Goal: Information Seeking & Learning: Learn about a topic

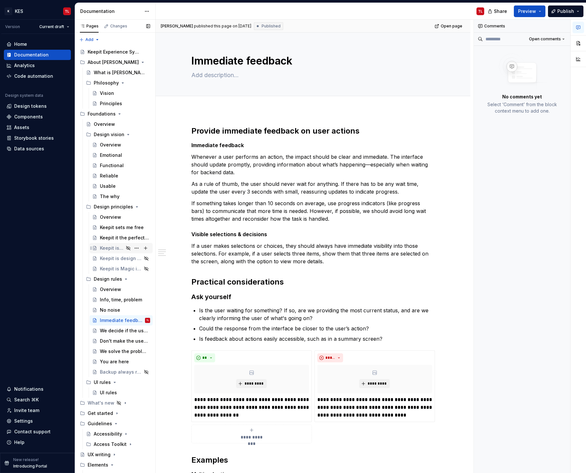
click at [107, 245] on div "Keepit is trusted in every interaction" at bounding box center [112, 248] width 24 height 6
click at [107, 237] on div "Keepit it the perfect partner" at bounding box center [115, 237] width 31 height 6
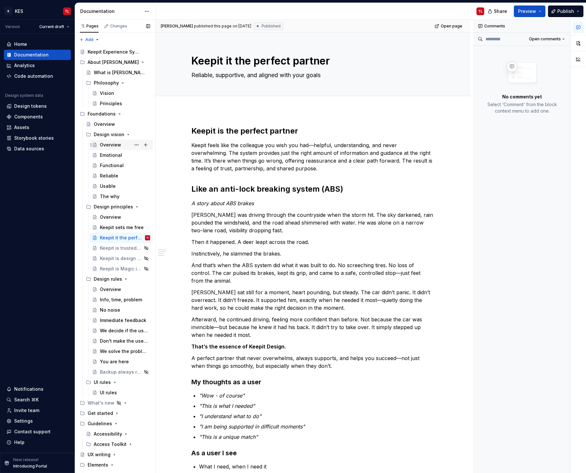
click at [113, 147] on div "Overview" at bounding box center [110, 145] width 21 height 6
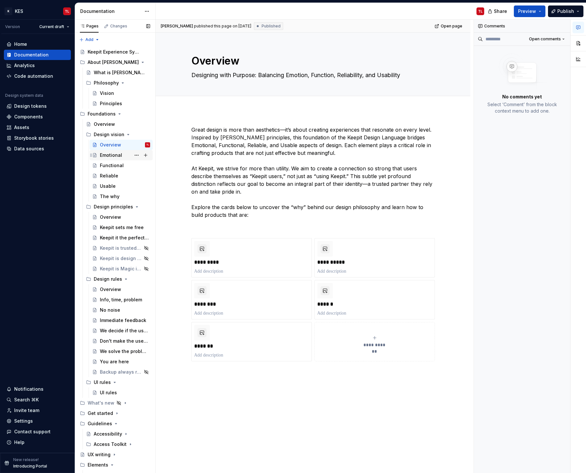
click at [110, 157] on div "Emotional" at bounding box center [111, 155] width 22 height 6
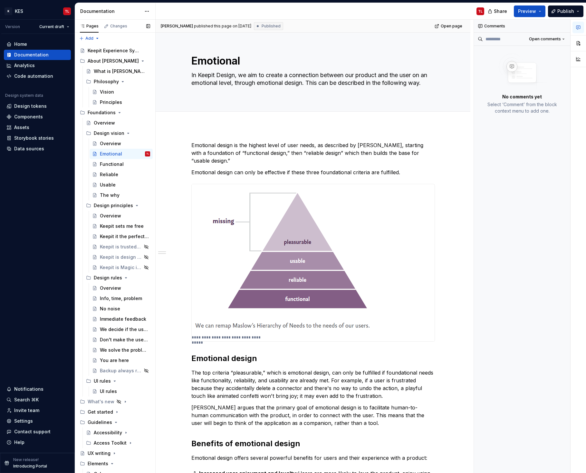
scroll to position [171, 0]
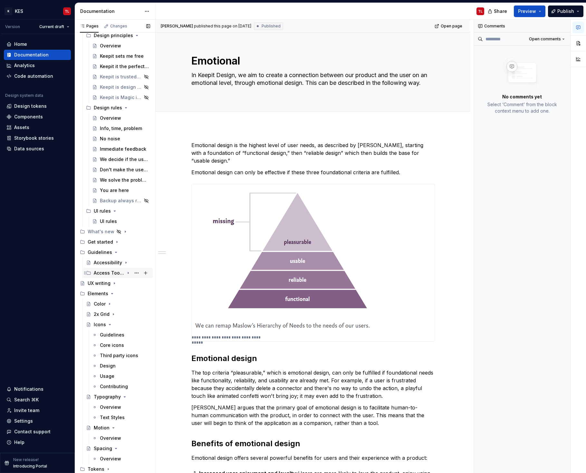
click at [102, 275] on div "Access Toolkit" at bounding box center [109, 272] width 31 height 6
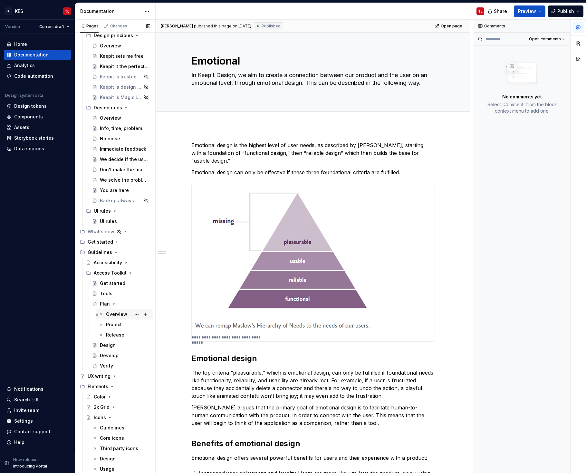
click at [110, 314] on div "Overview" at bounding box center [116, 314] width 21 height 6
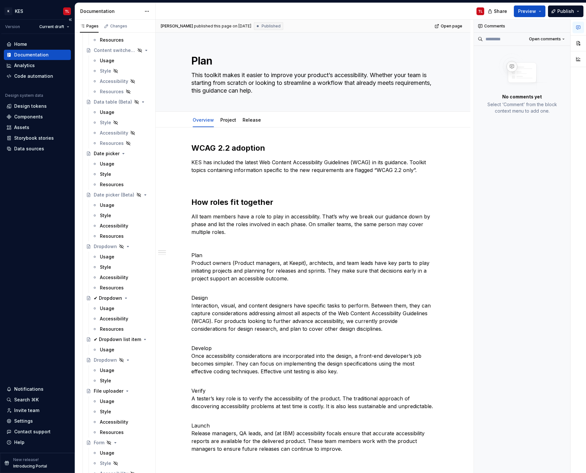
scroll to position [1126, 0]
type textarea "*"
